Goal: Task Accomplishment & Management: Complete application form

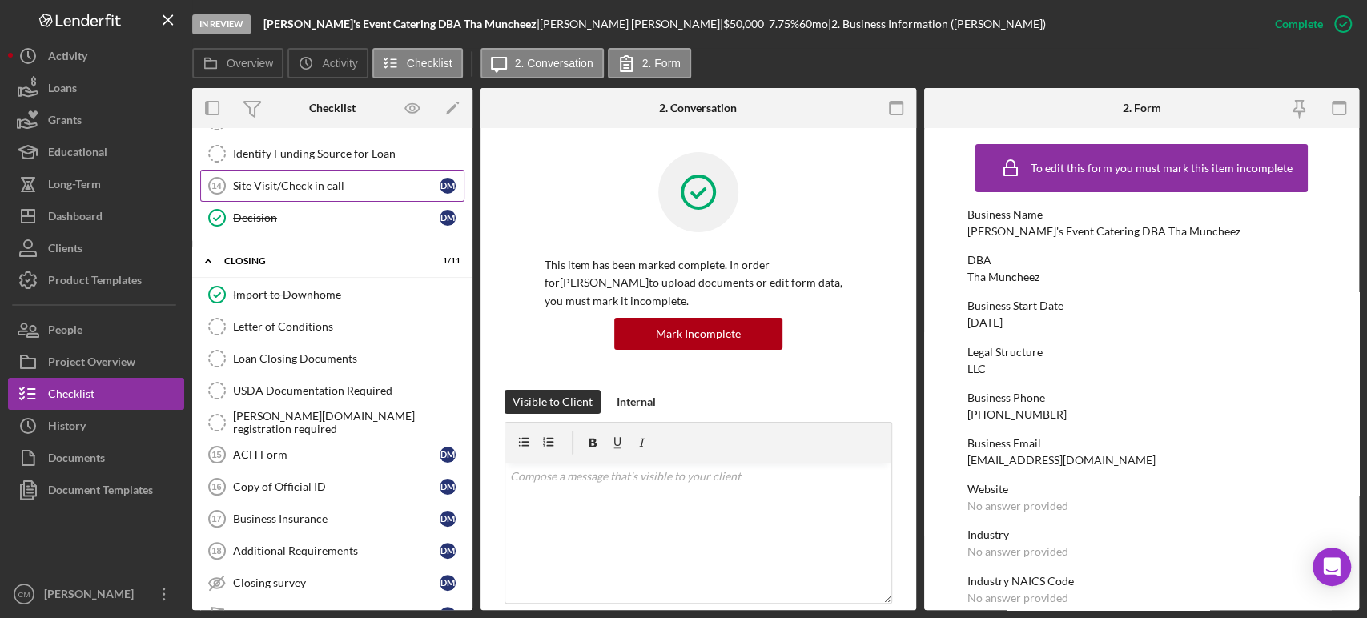
scroll to position [686, 0]
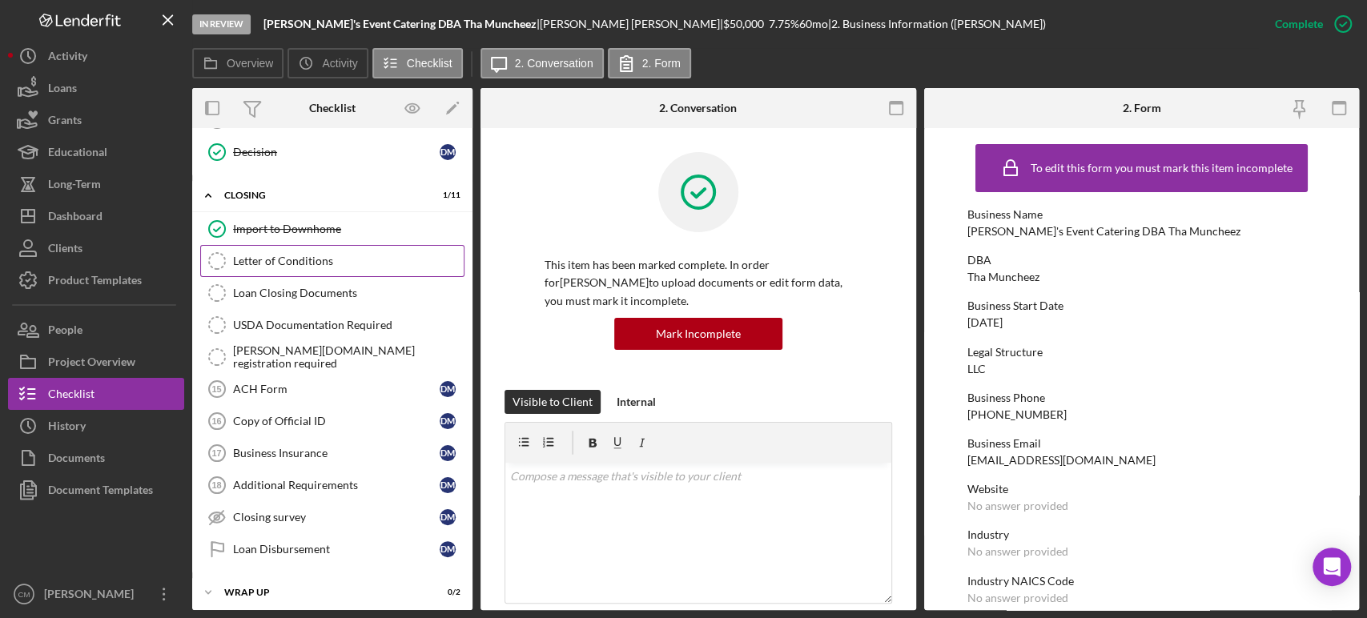
click at [322, 259] on div "Letter of Conditions" at bounding box center [348, 261] width 231 height 13
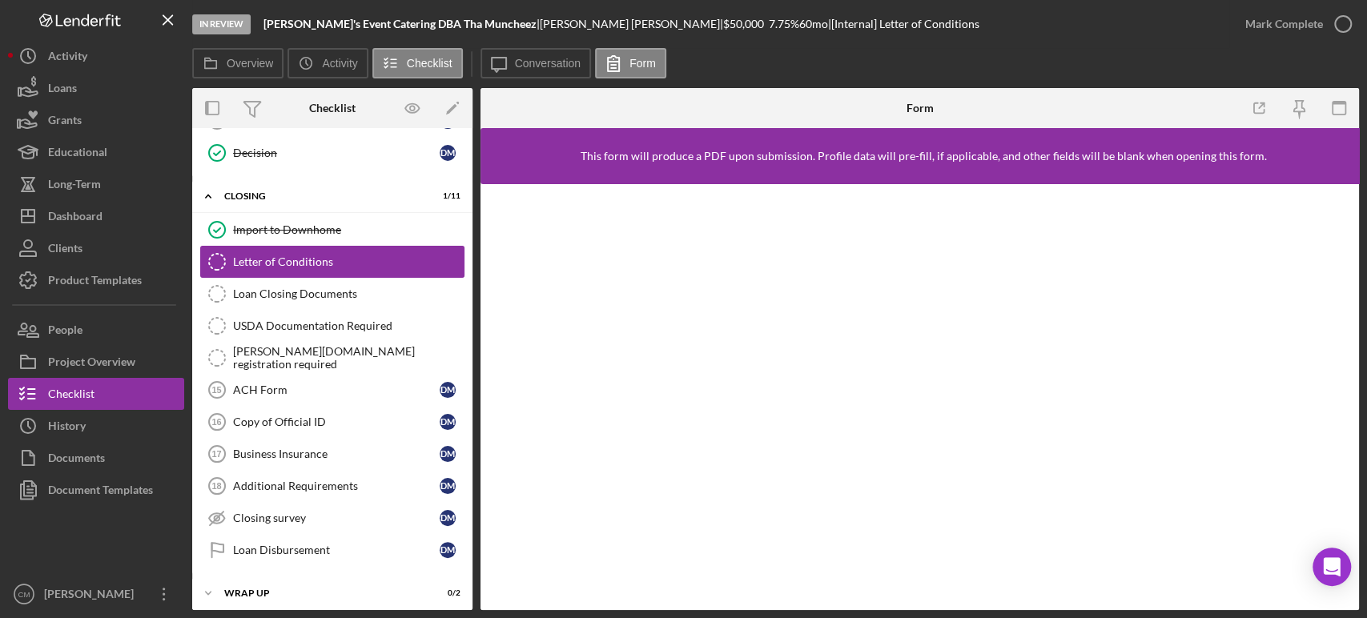
scroll to position [686, 0]
click at [319, 383] on div "ACH Form" at bounding box center [336, 389] width 207 height 13
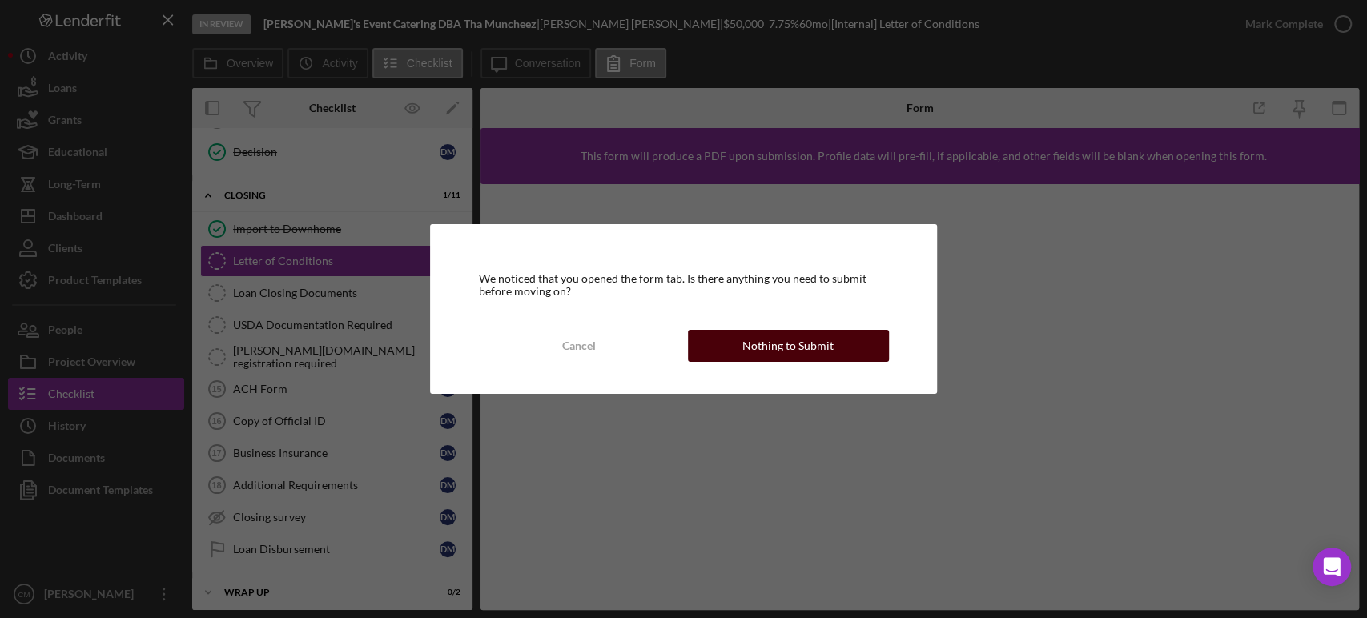
click at [814, 349] on div "Nothing to Submit" at bounding box center [787, 346] width 91 height 32
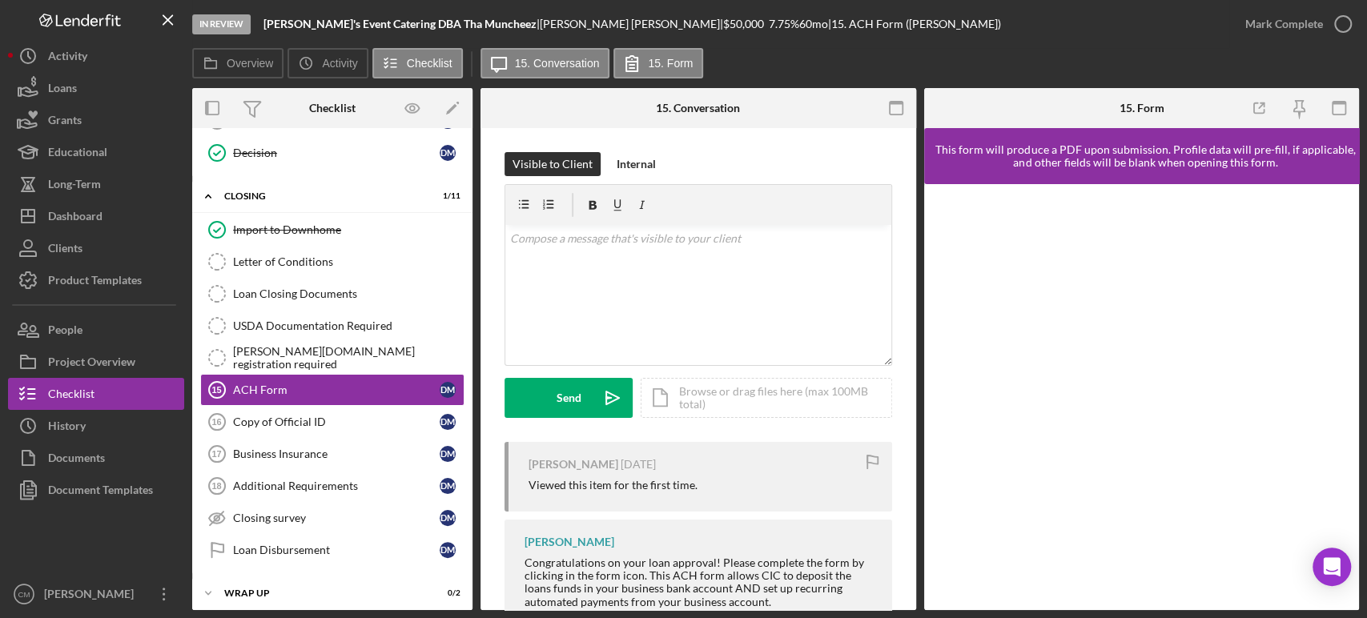
scroll to position [686, 0]
click at [729, 392] on div "Icon/Document Browse or drag files here (max 100MB total) Tap to choose files o…" at bounding box center [766, 398] width 251 height 40
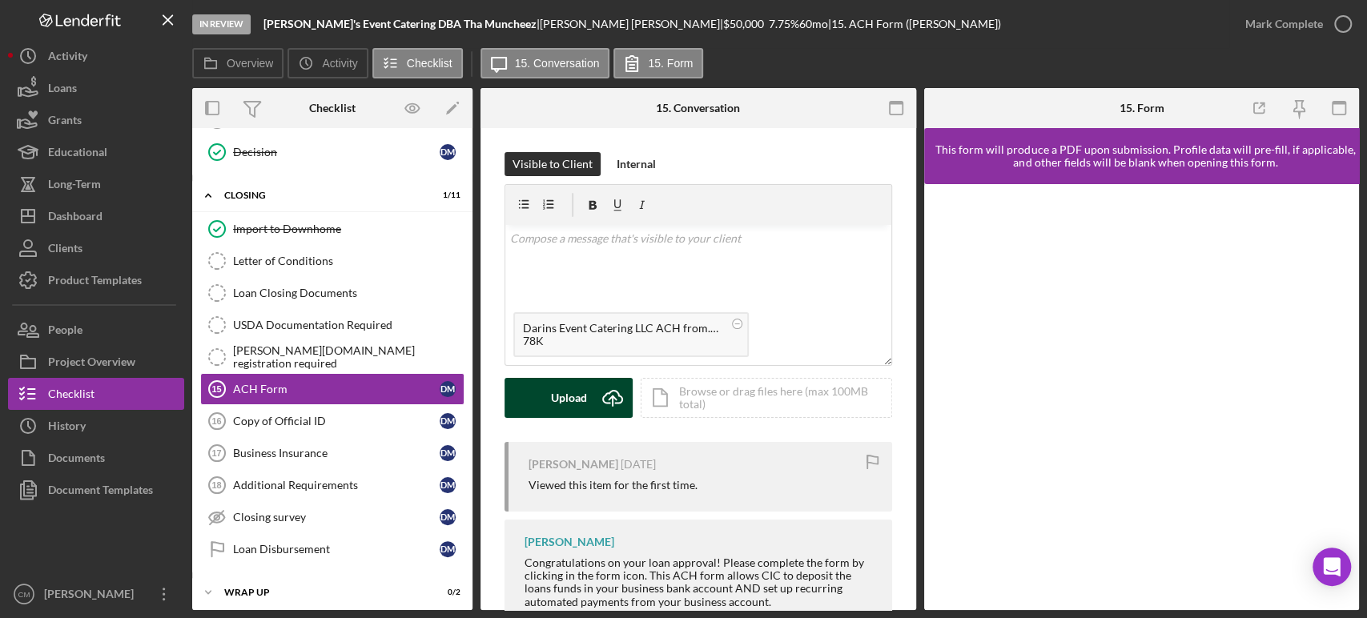
click at [562, 398] on div "Upload" at bounding box center [569, 398] width 36 height 40
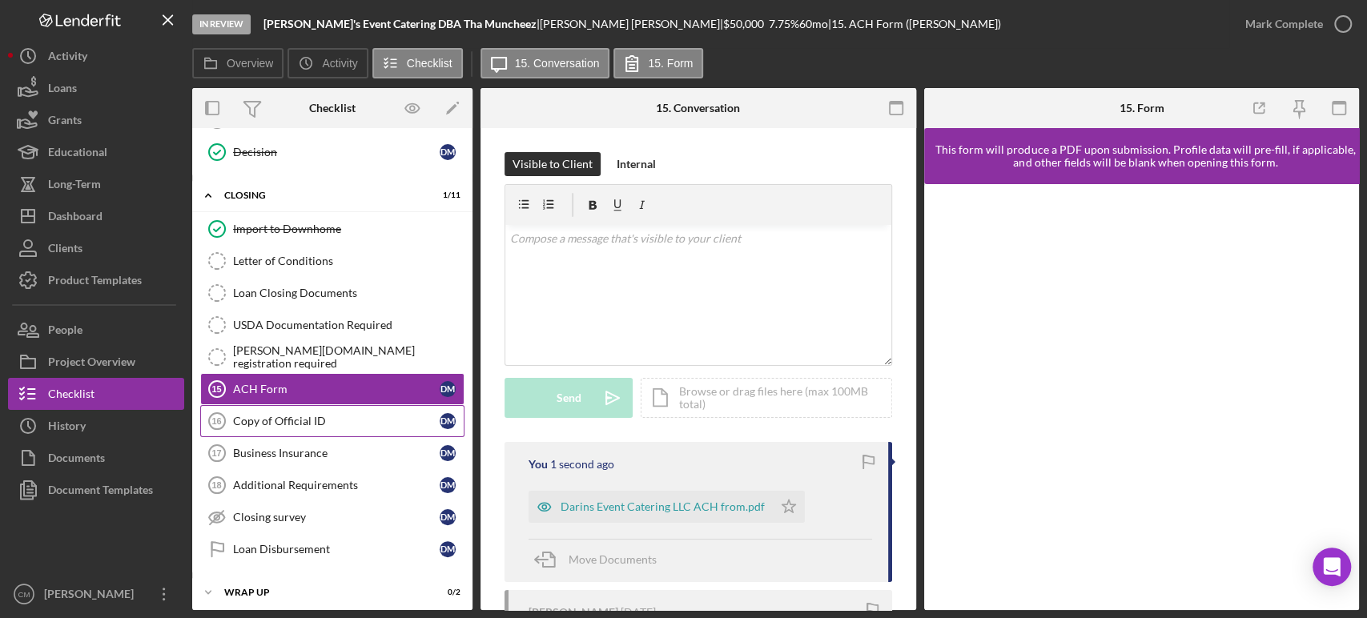
click at [292, 415] on div "Copy of Official ID" at bounding box center [336, 421] width 207 height 13
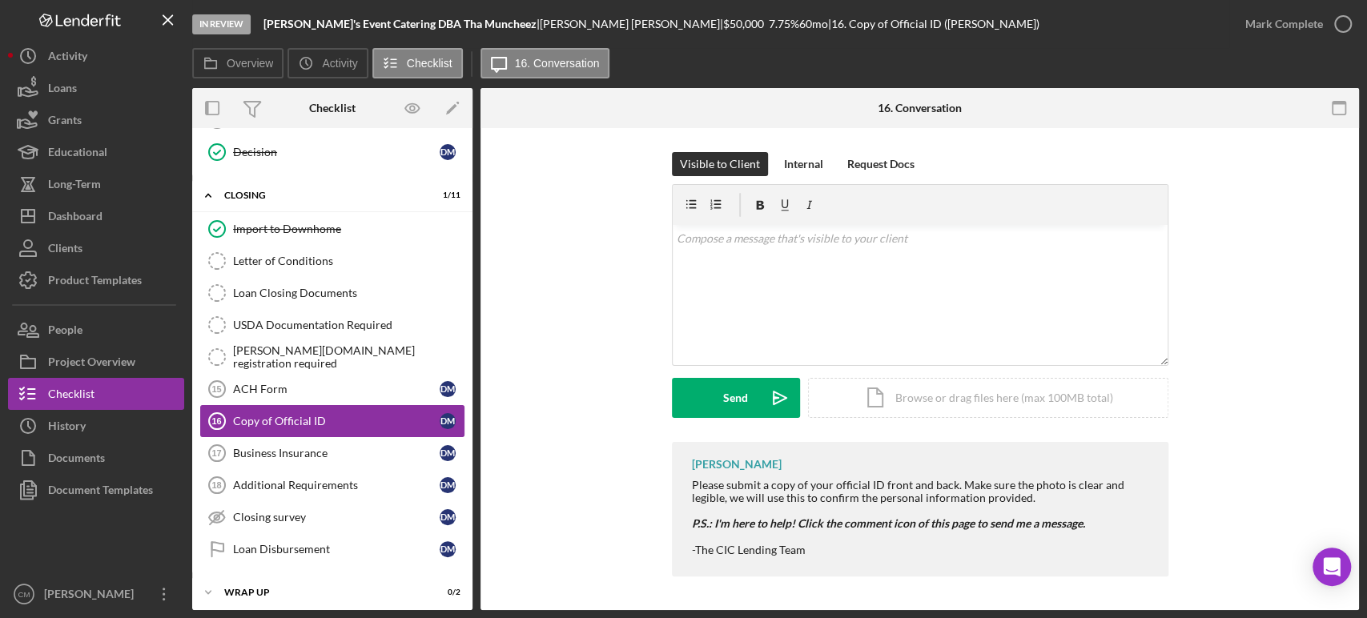
scroll to position [686, 0]
click at [878, 396] on div "Icon/Document Browse or drag files here (max 100MB total) Tap to choose files o…" at bounding box center [988, 398] width 360 height 40
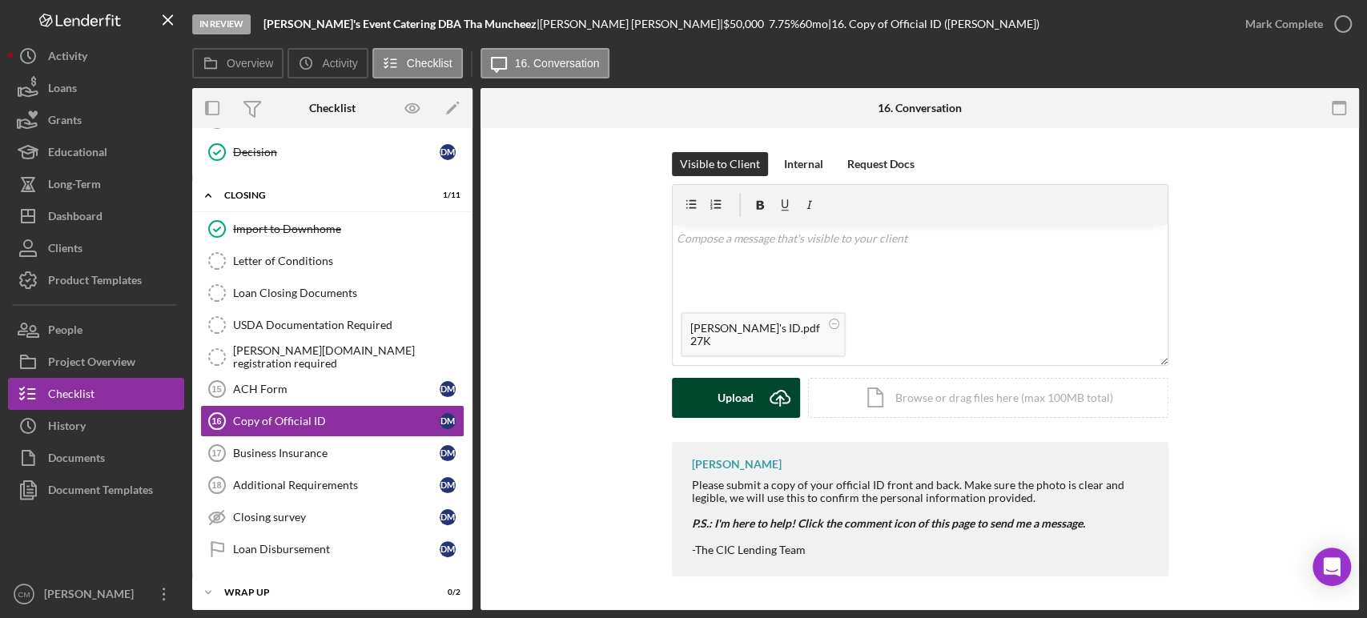
click at [736, 403] on div "Upload" at bounding box center [736, 398] width 36 height 40
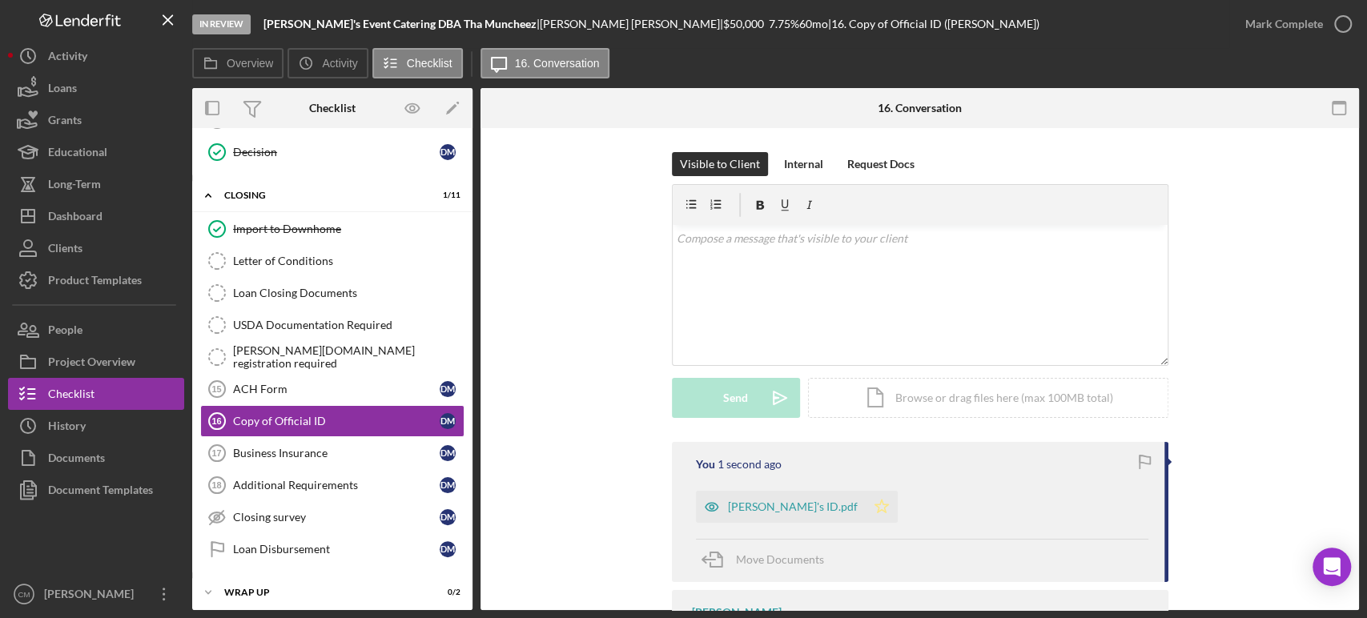
click at [866, 507] on icon "Icon/Star" at bounding box center [882, 507] width 32 height 32
click at [1346, 23] on icon "button" at bounding box center [1343, 24] width 40 height 40
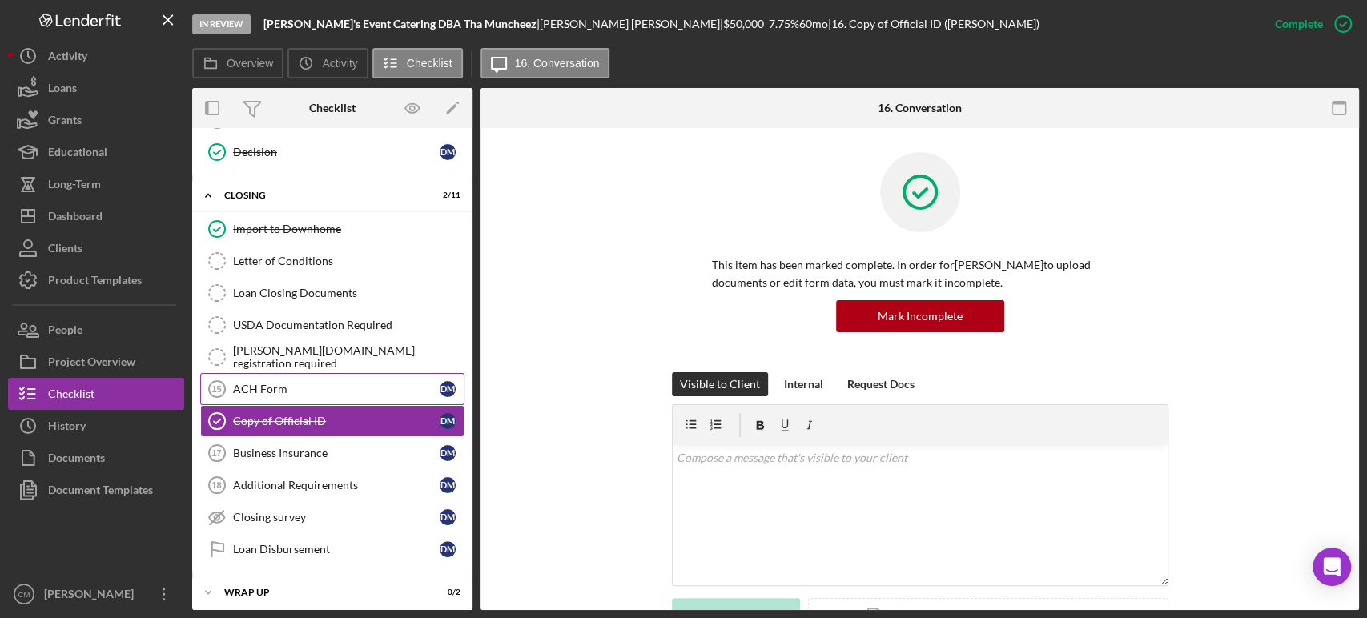
click at [332, 383] on div "ACH Form" at bounding box center [336, 389] width 207 height 13
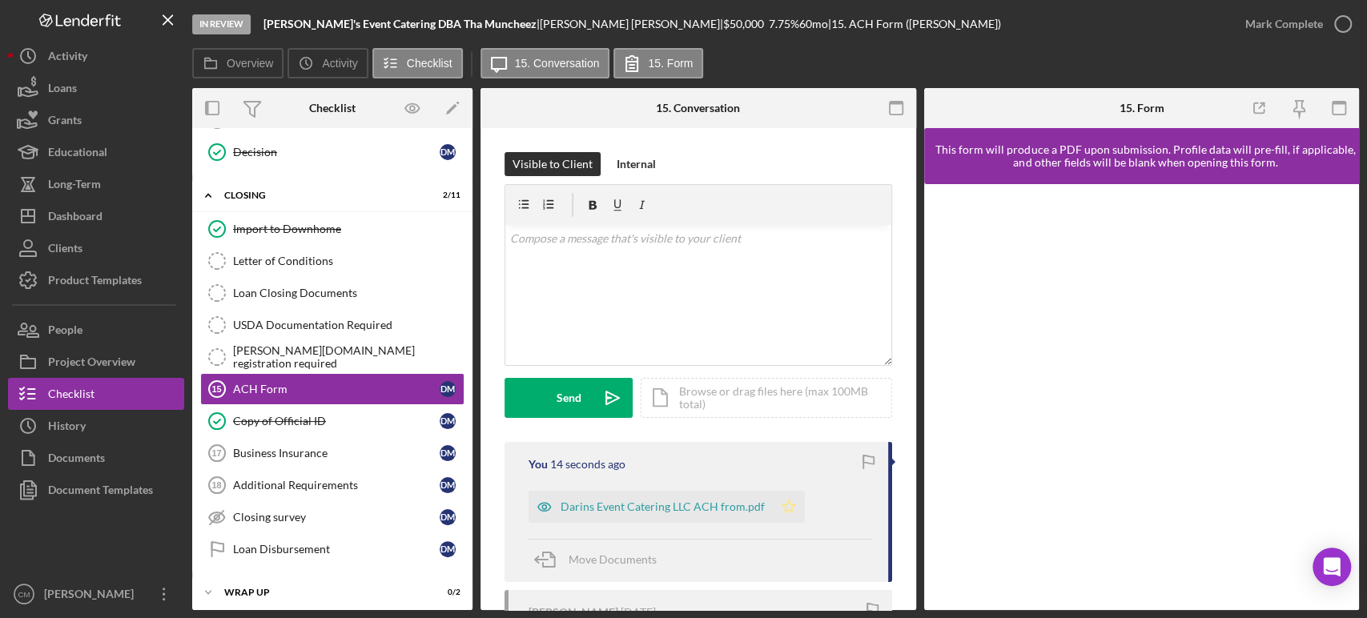
click at [782, 499] on icon "Icon/Star" at bounding box center [789, 507] width 32 height 32
click at [1345, 20] on icon "button" at bounding box center [1343, 24] width 40 height 40
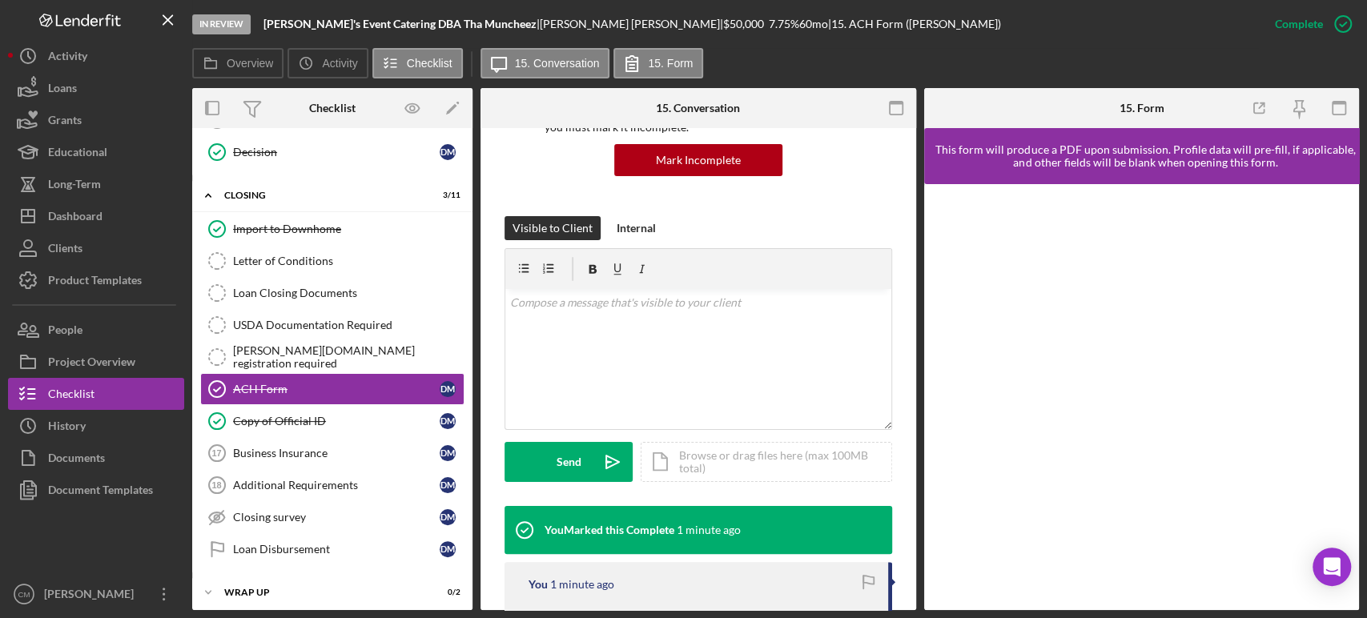
scroll to position [178, 0]
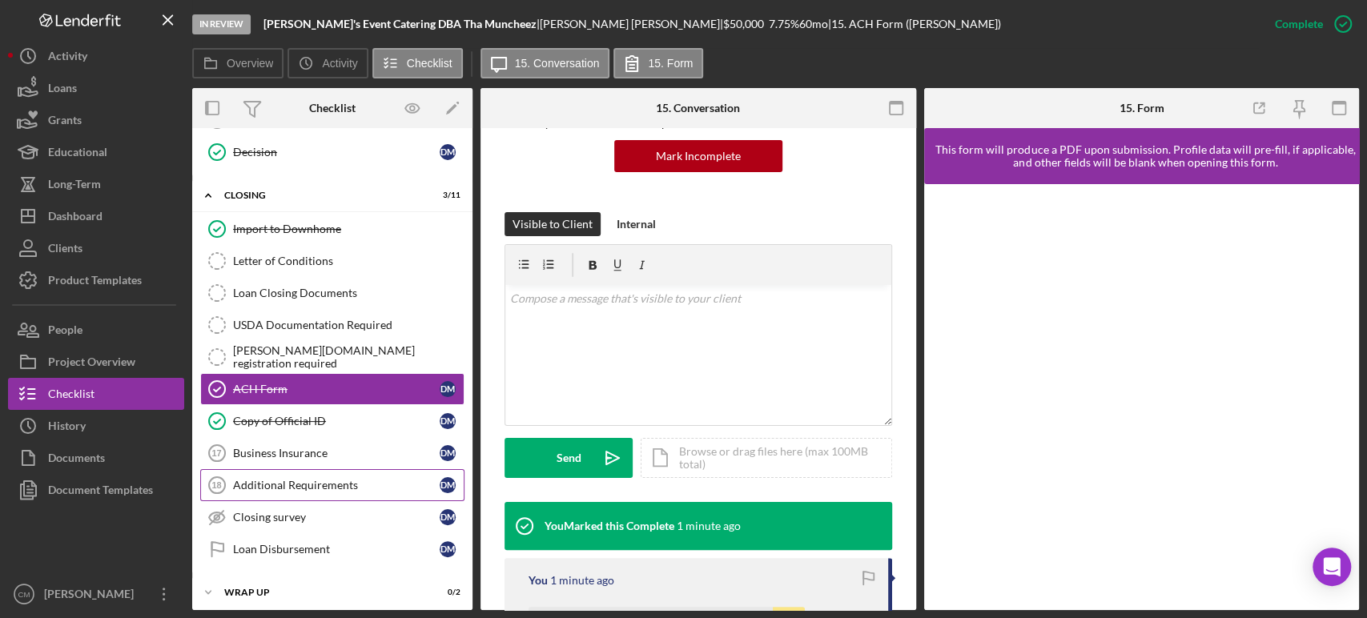
click at [344, 479] on div "Additional Requirements" at bounding box center [336, 485] width 207 height 13
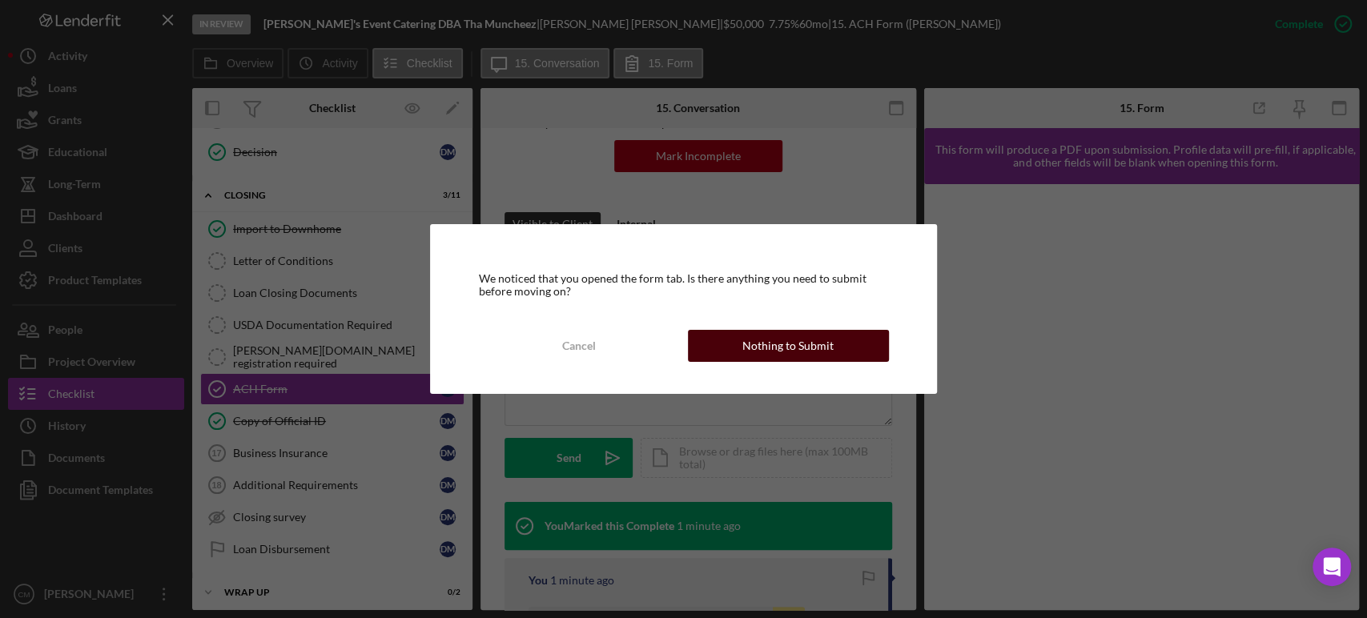
click at [833, 342] on button "Nothing to Submit" at bounding box center [788, 346] width 201 height 32
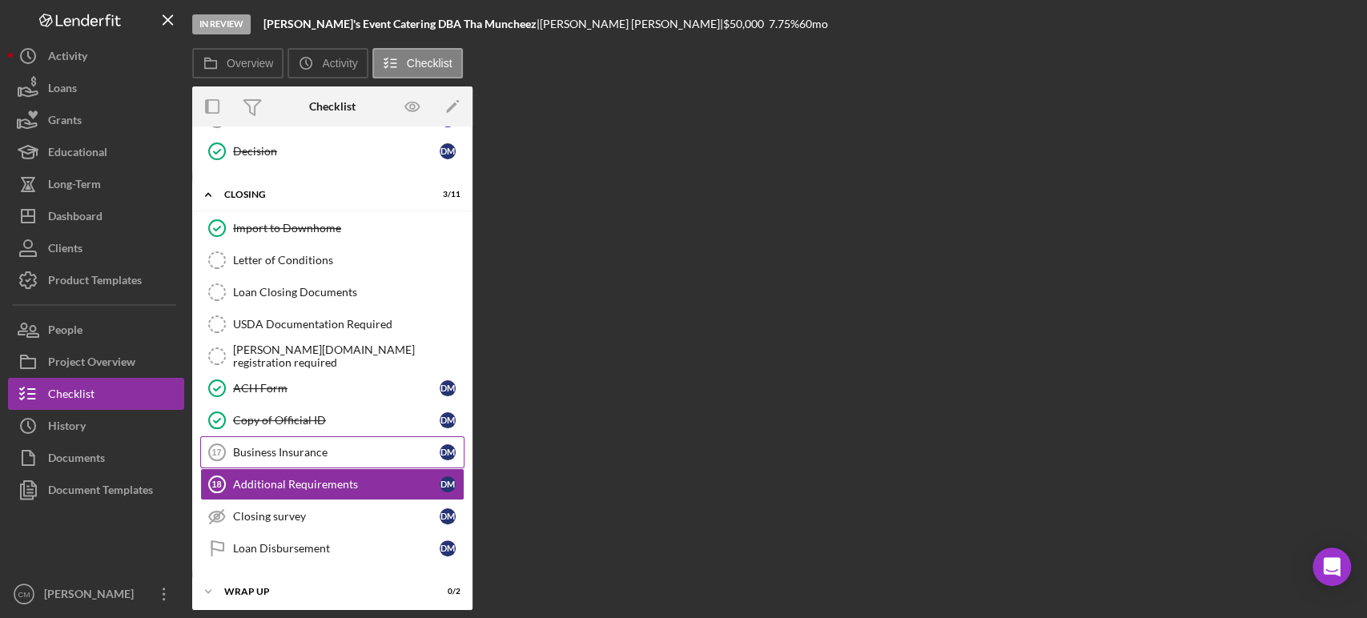
scroll to position [686, 0]
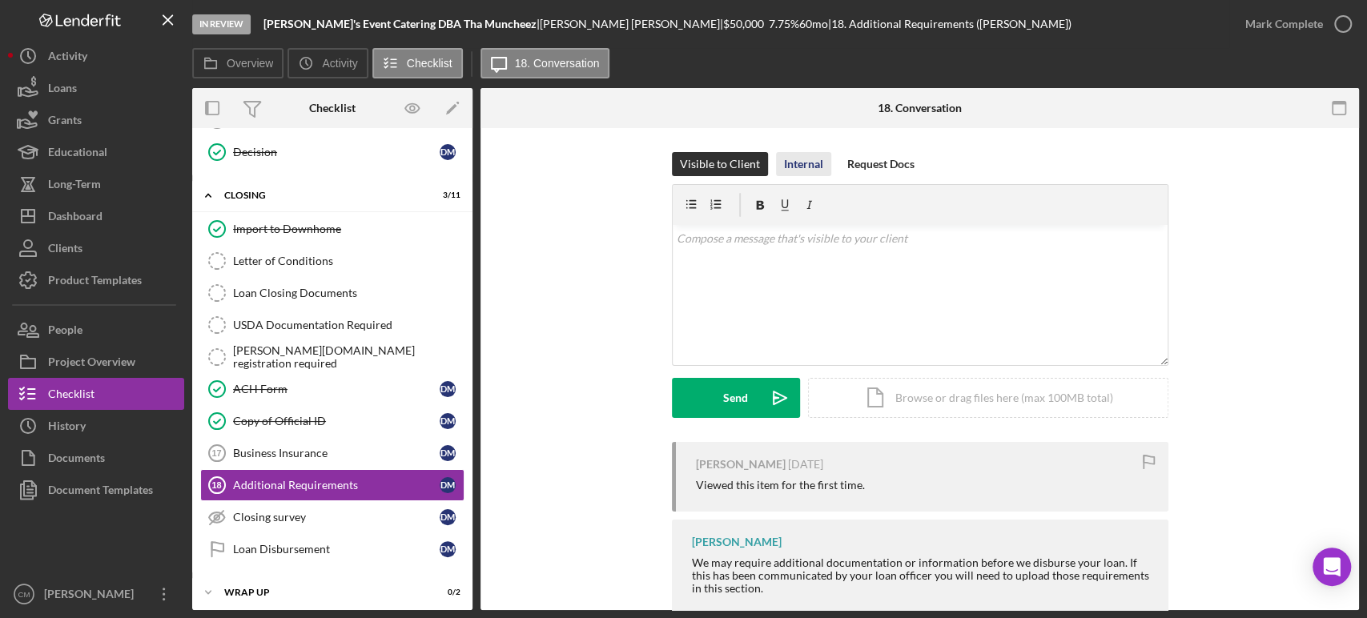
click at [812, 167] on div "Internal" at bounding box center [803, 164] width 39 height 24
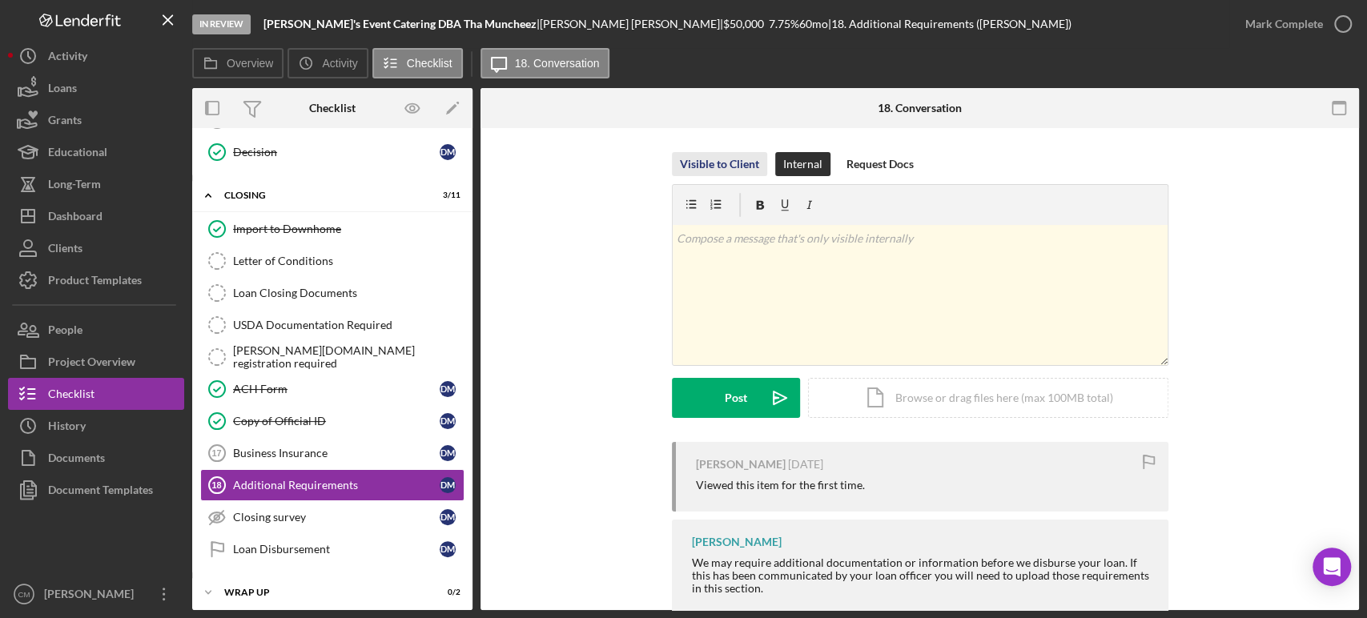
click at [724, 163] on div "Visible to Client" at bounding box center [719, 164] width 79 height 24
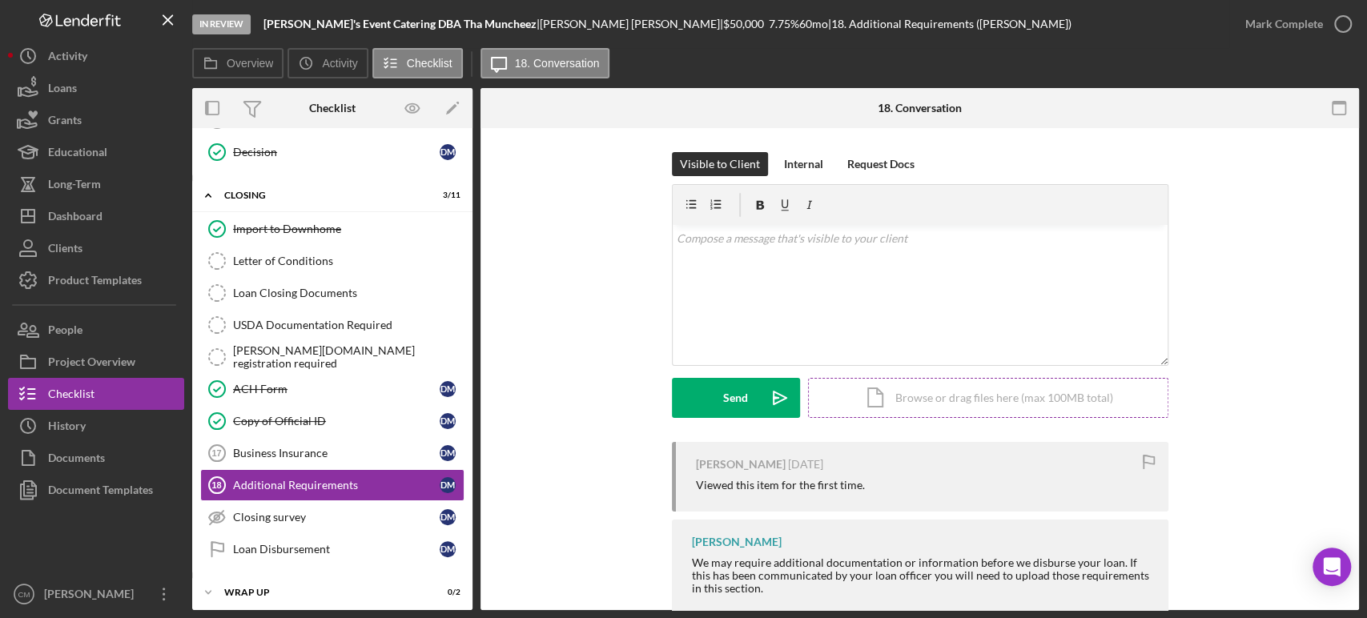
click at [903, 402] on div "Icon/Document Browse or drag files here (max 100MB total) Tap to choose files o…" at bounding box center [988, 398] width 360 height 40
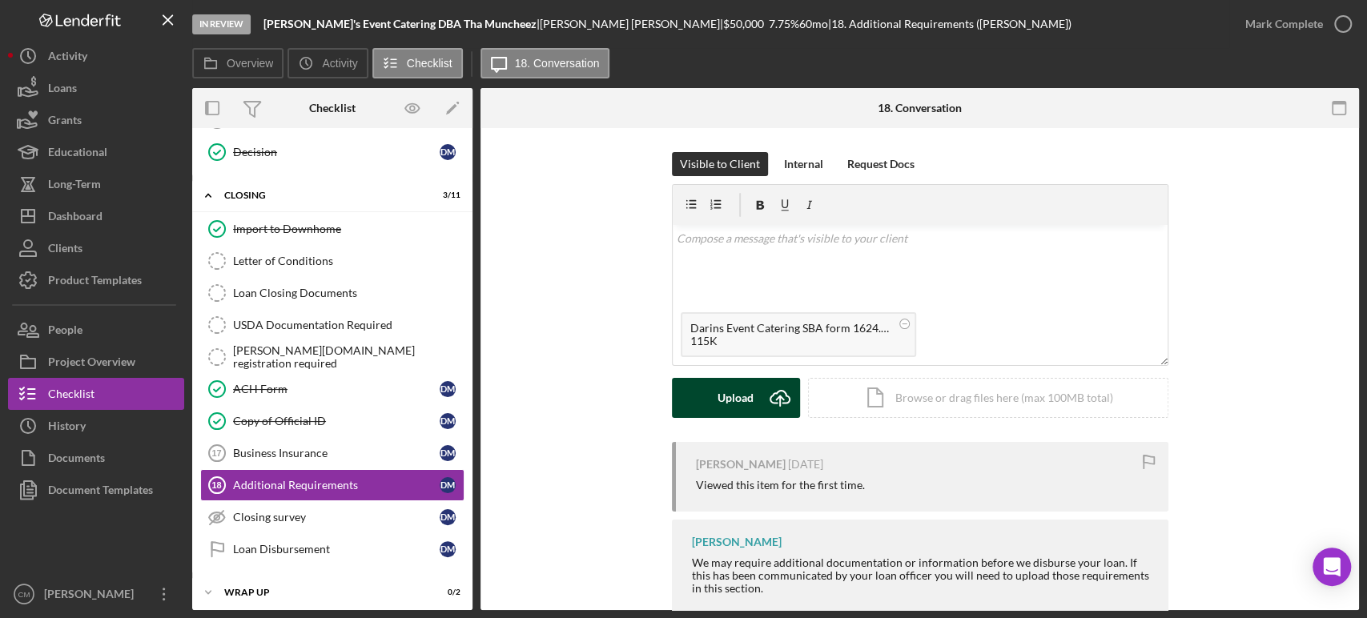
click at [737, 396] on div "Upload" at bounding box center [736, 398] width 36 height 40
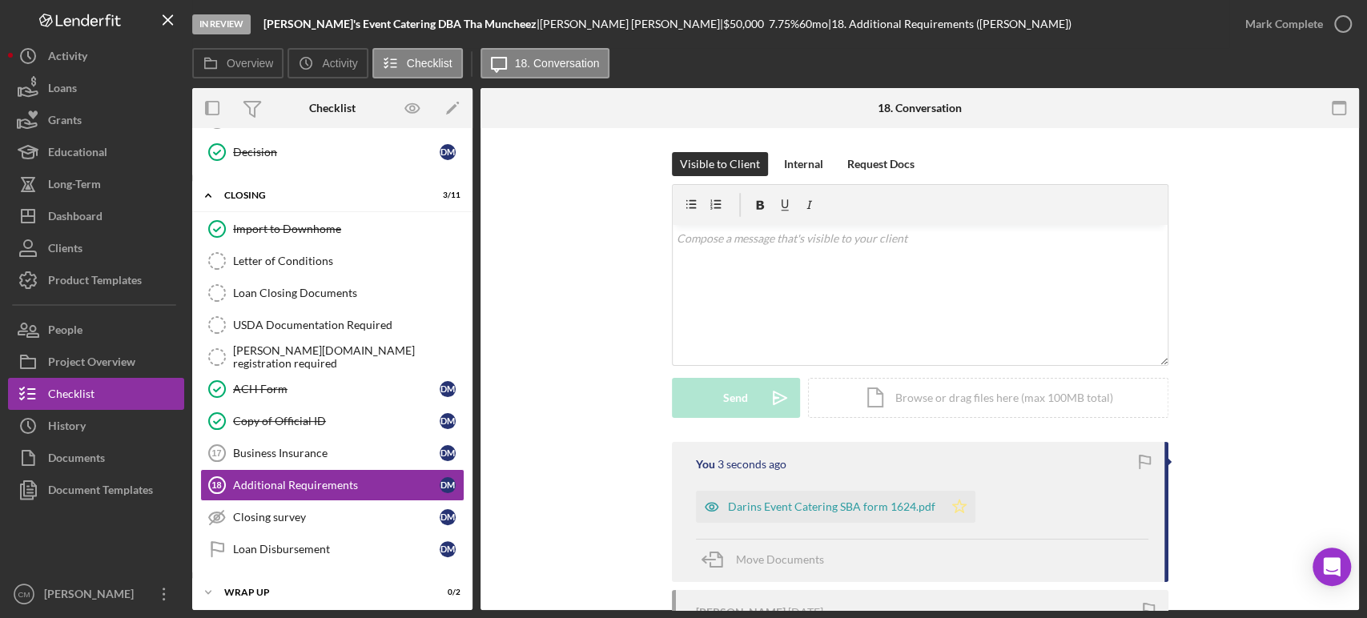
click at [953, 502] on icon "Icon/Star" at bounding box center [959, 507] width 32 height 32
click at [292, 258] on div "Letter of Conditions" at bounding box center [348, 261] width 231 height 13
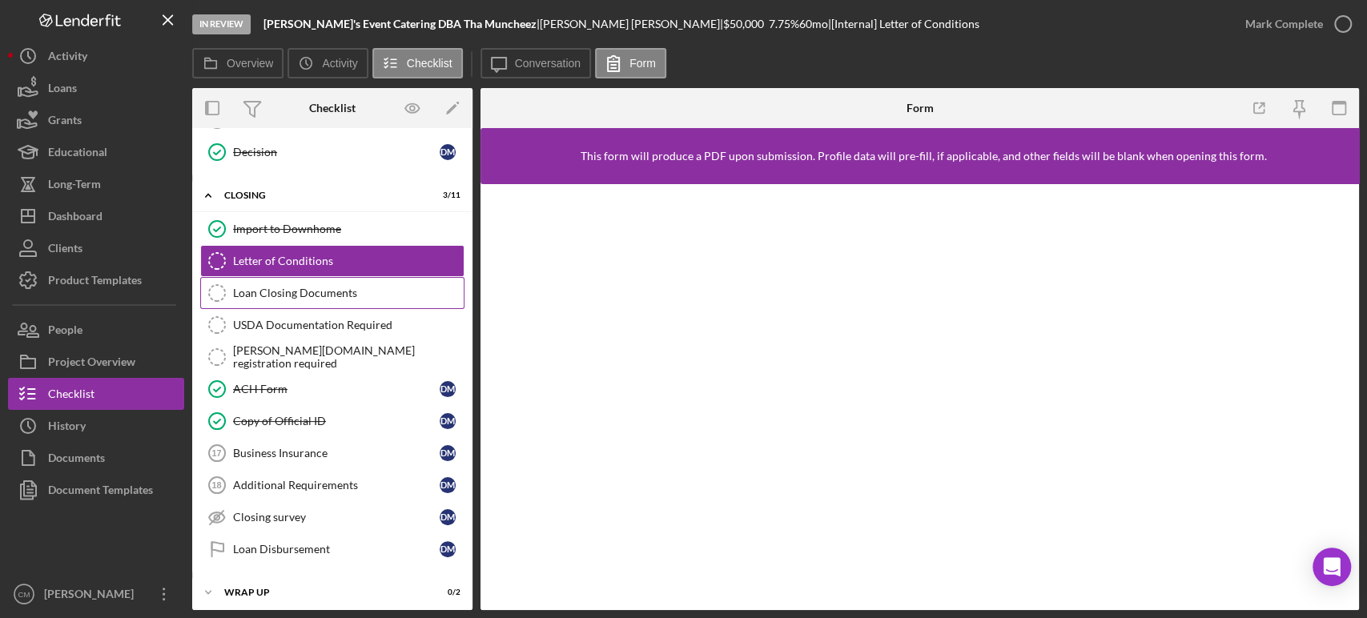
click at [332, 296] on link "Loan Closing Documents Loan Closing Documents" at bounding box center [332, 293] width 264 height 32
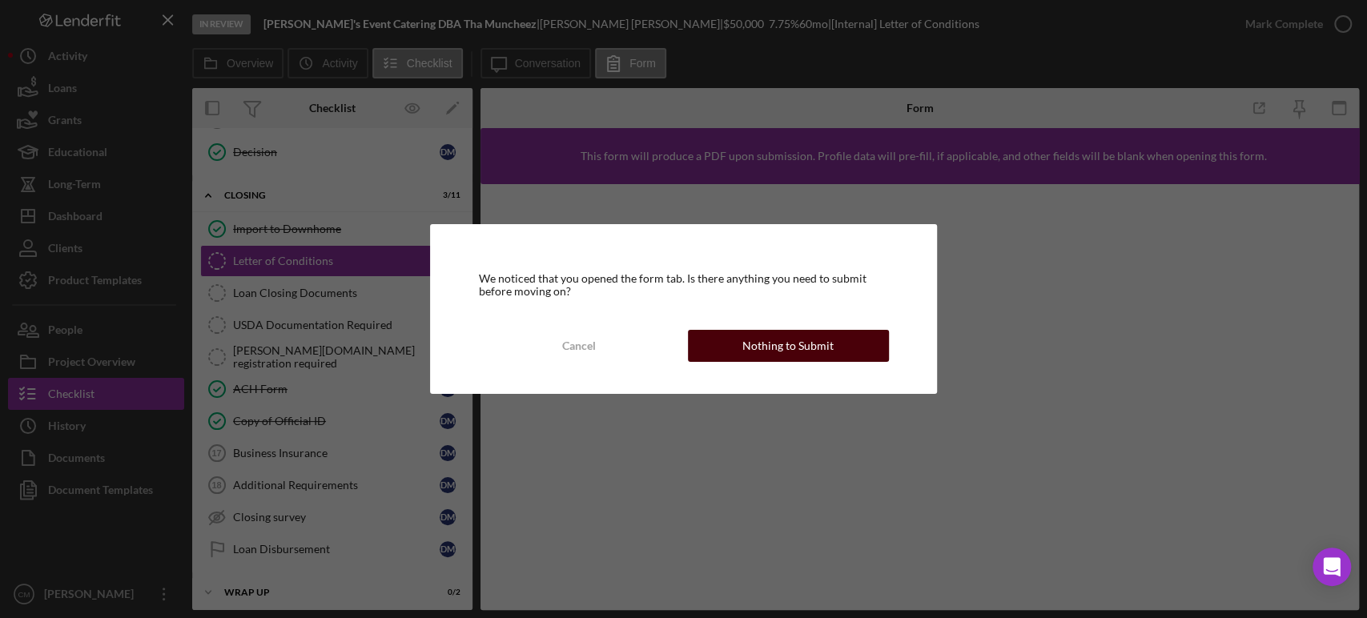
click at [764, 340] on div "Nothing to Submit" at bounding box center [787, 346] width 91 height 32
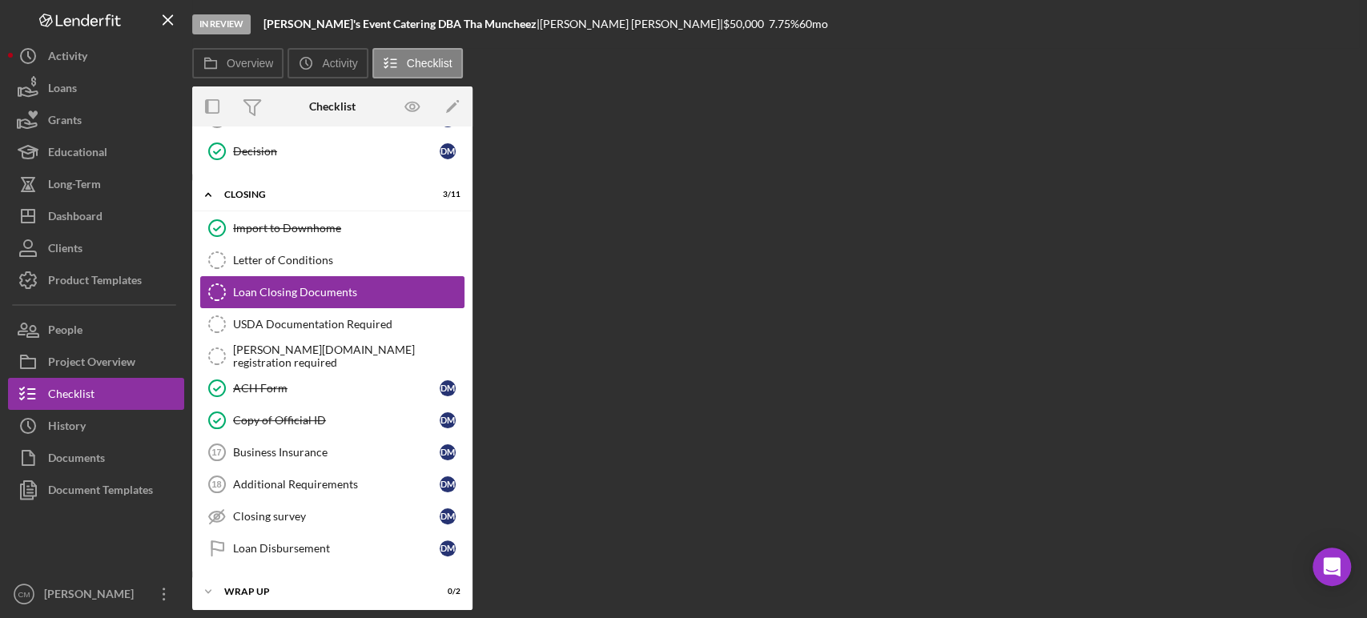
scroll to position [686, 0]
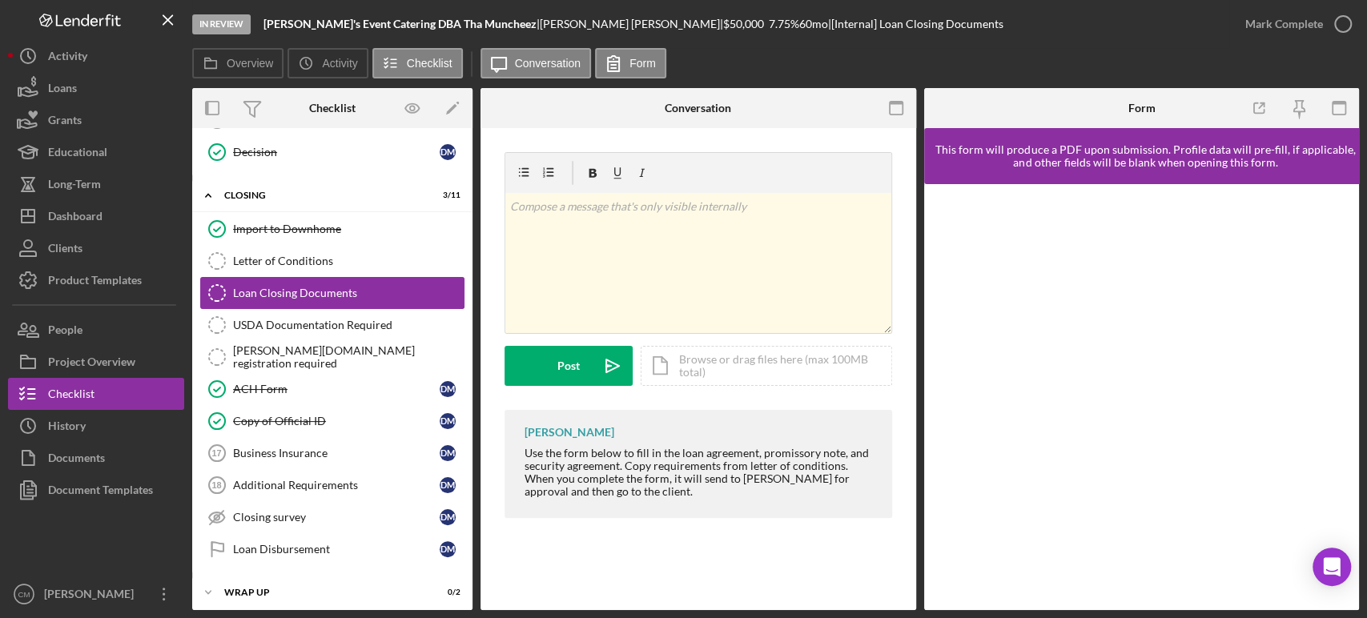
click at [324, 288] on div "Loan Closing Documents" at bounding box center [348, 293] width 231 height 13
